Goal: Find specific page/section: Find specific page/section

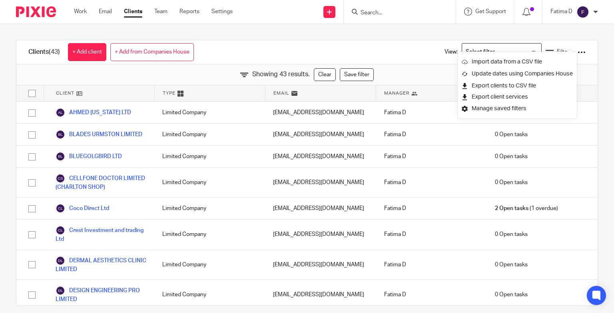
scroll to position [8, 0]
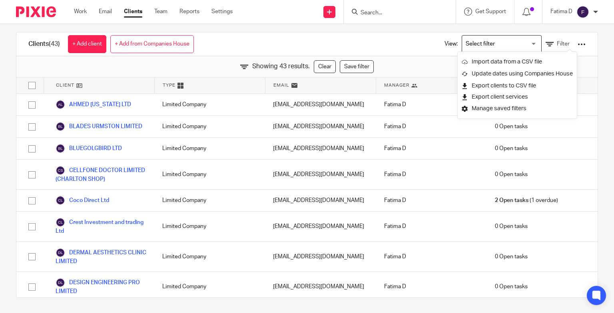
click at [366, 17] on div at bounding box center [400, 12] width 112 height 24
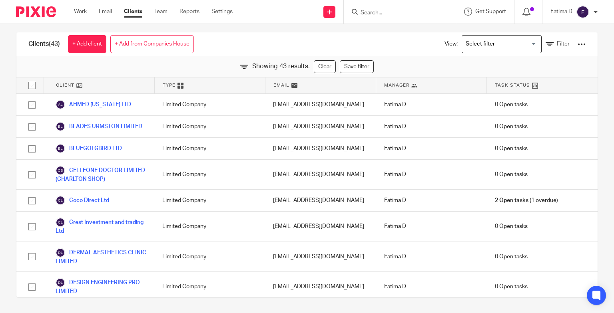
click at [366, 11] on input "Search" at bounding box center [396, 13] width 72 height 7
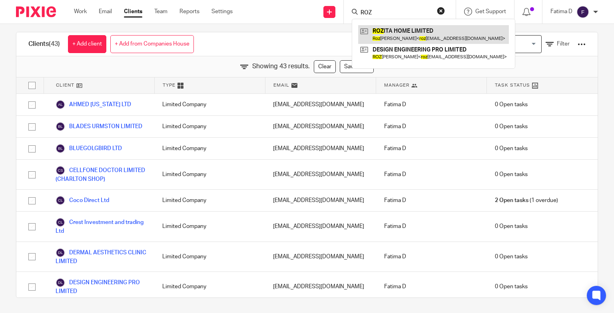
type input "ROZ"
click at [390, 28] on link at bounding box center [433, 34] width 151 height 18
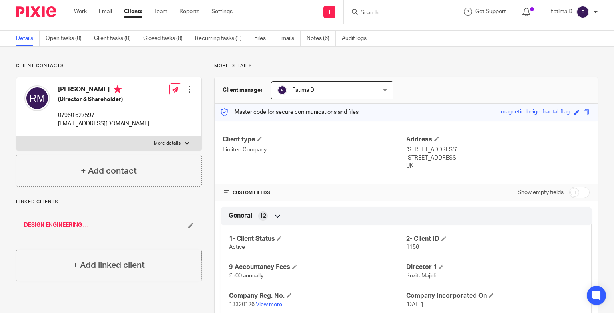
scroll to position [40, 0]
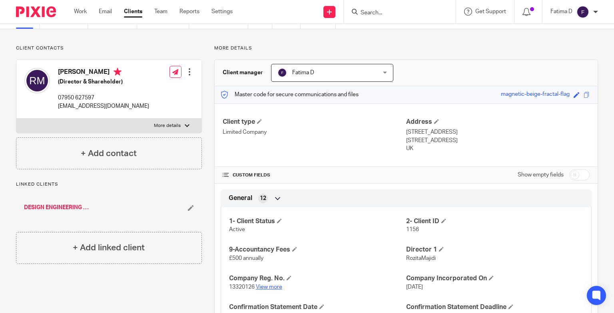
click at [268, 288] on link "View more" at bounding box center [269, 287] width 26 height 6
